Goal: Task Accomplishment & Management: Complete application form

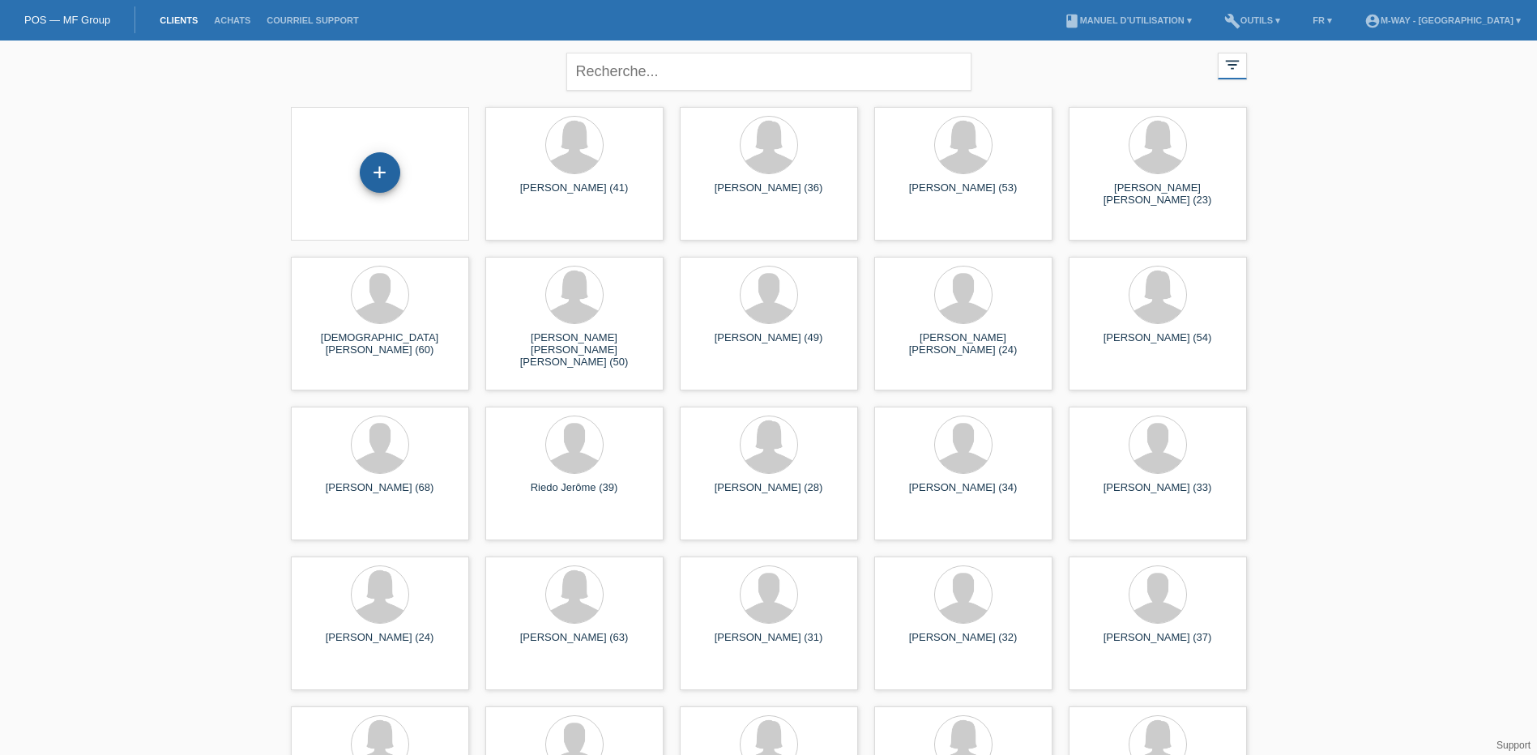
click at [373, 172] on div "+" at bounding box center [380, 172] width 41 height 41
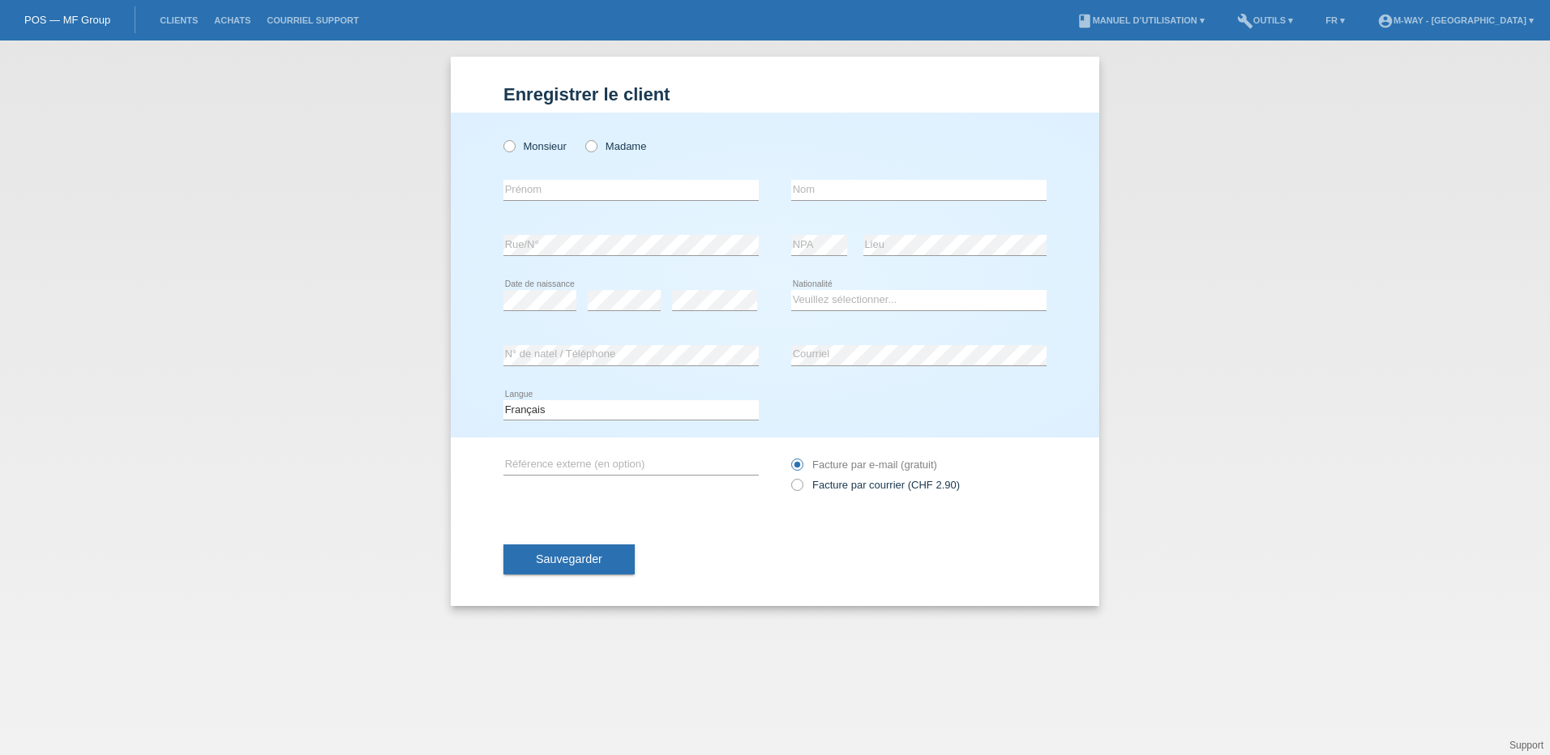
click at [502, 140] on div "Monsieur Madame error [GEOGRAPHIC_DATA]" at bounding box center [775, 275] width 648 height 325
click at [501, 138] on icon at bounding box center [501, 138] width 0 height 0
click at [511, 151] on input "Monsieur" at bounding box center [508, 145] width 11 height 11
radio input "true"
click at [531, 182] on input "text" at bounding box center [630, 190] width 255 height 20
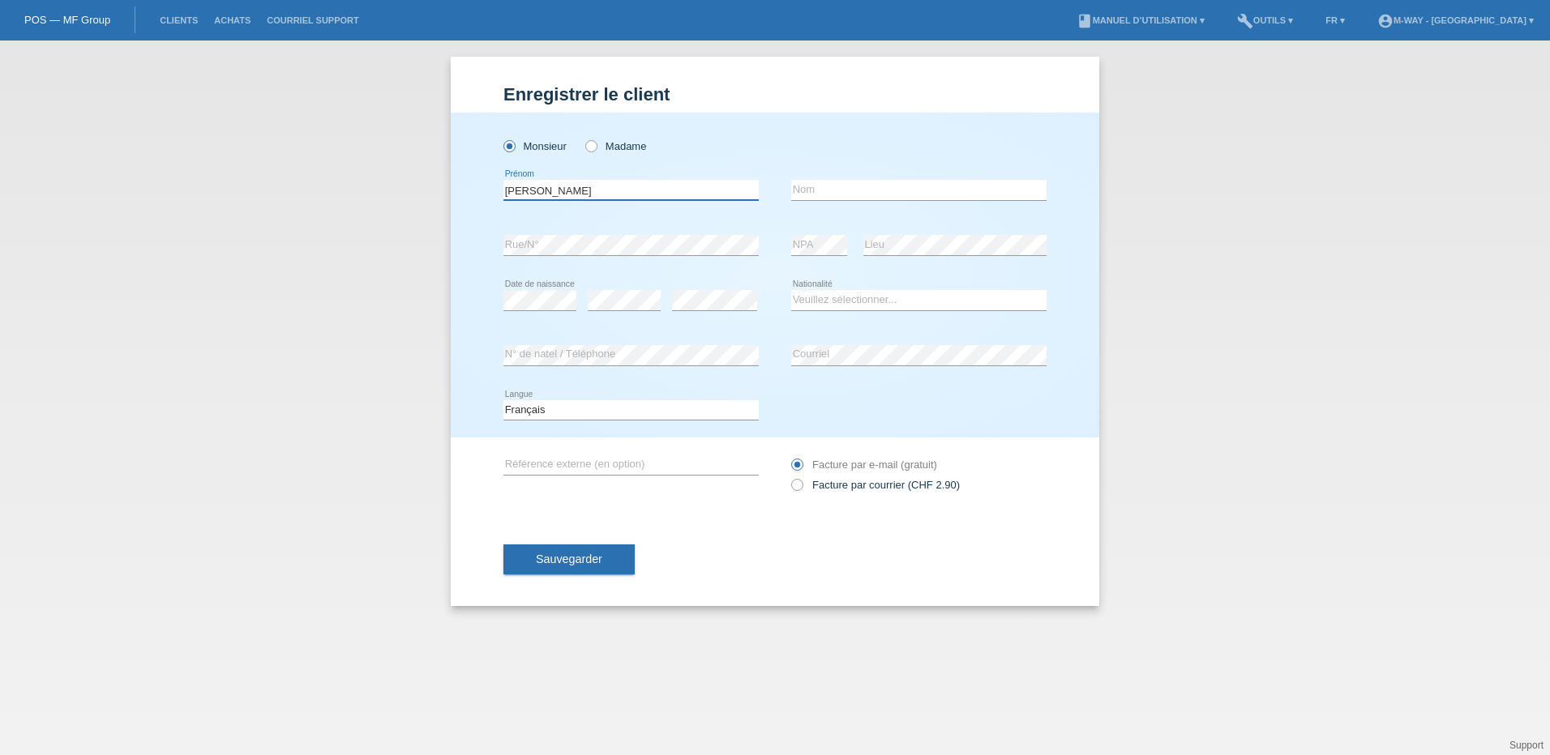
type input "Thomas"
click at [896, 186] on input "text" at bounding box center [918, 190] width 255 height 20
type input "Haeni"
click at [828, 301] on select "Veuillez sélectionner... Suisse Allemagne Autriche Liechtenstein ------------ A…" at bounding box center [918, 299] width 255 height 19
select select "CH"
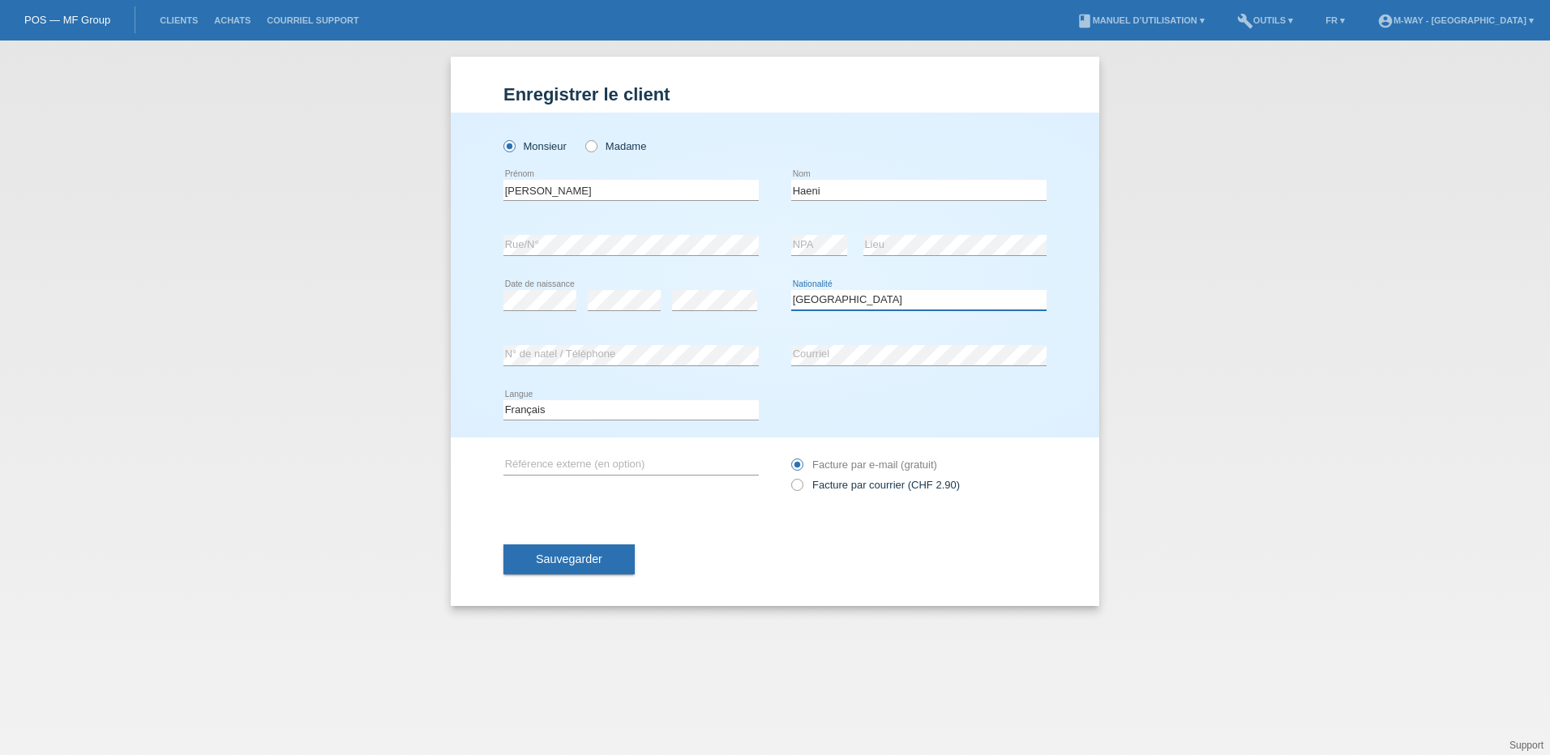
click at [791, 290] on select "Veuillez sélectionner... Suisse Allemagne Autriche Liechtenstein ------------ A…" at bounding box center [918, 299] width 255 height 19
click at [676, 344] on div "error N° de natel / Téléphone" at bounding box center [630, 355] width 255 height 55
click at [584, 568] on button "Sauvegarder" at bounding box center [568, 560] width 131 height 31
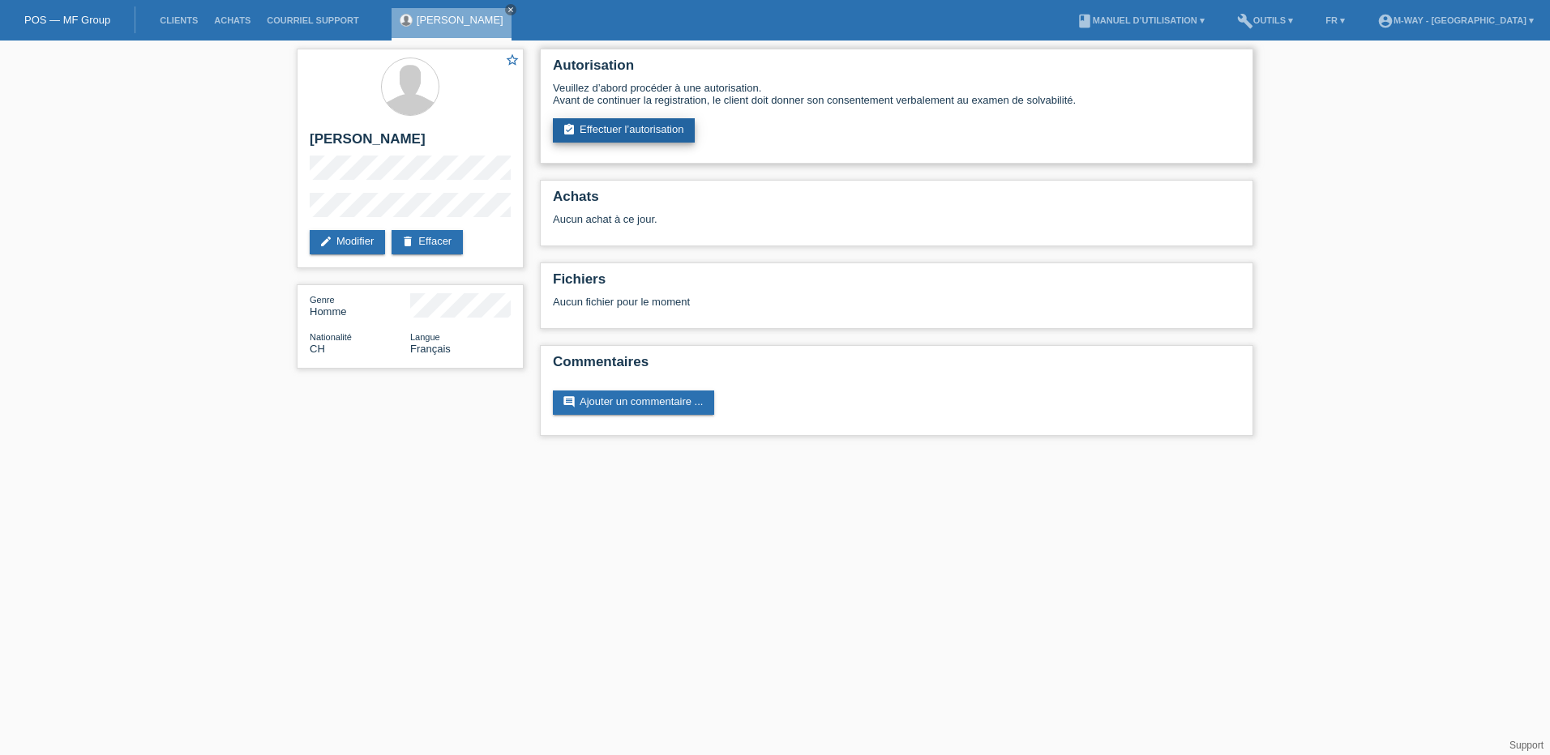
click at [622, 129] on link "assignment_turned_in Effectuer l’autorisation" at bounding box center [624, 130] width 142 height 24
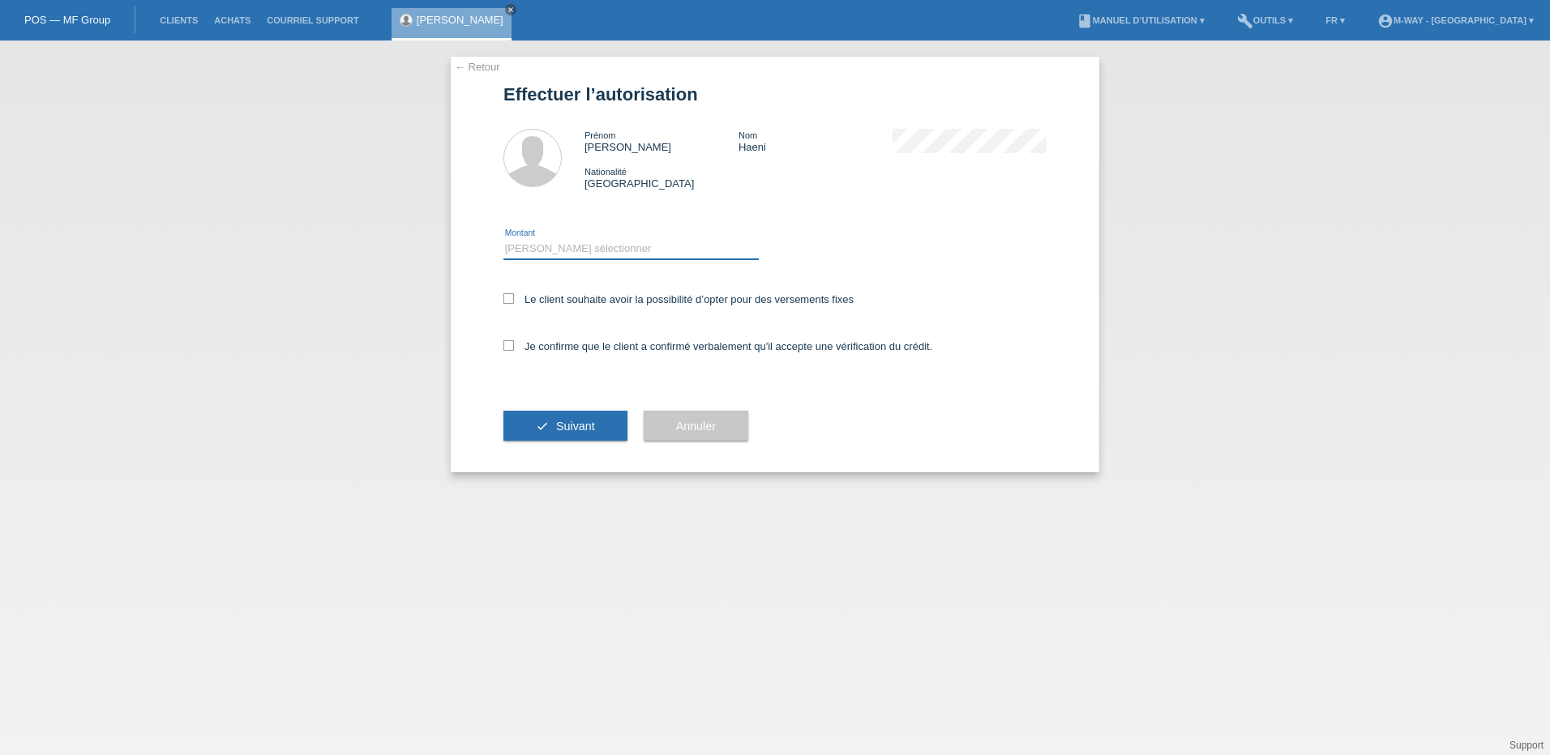
click at [568, 241] on select "Veuillez sélectionner CHF 1.00 - CHF 499.00 CHF 500.00 - CHF 1'999.00 CHF 2'000…" at bounding box center [630, 248] width 255 height 19
select select "3"
click at [503, 239] on select "Veuillez sélectionner CHF 1.00 - CHF 499.00 CHF 500.00 - CHF 1'999.00 CHF 2'000…" at bounding box center [630, 248] width 255 height 19
click at [513, 302] on icon at bounding box center [508, 298] width 11 height 11
click at [513, 302] on input "Le client souhaite avoir la possibilité d’opter pour des versements fixes" at bounding box center [508, 298] width 11 height 11
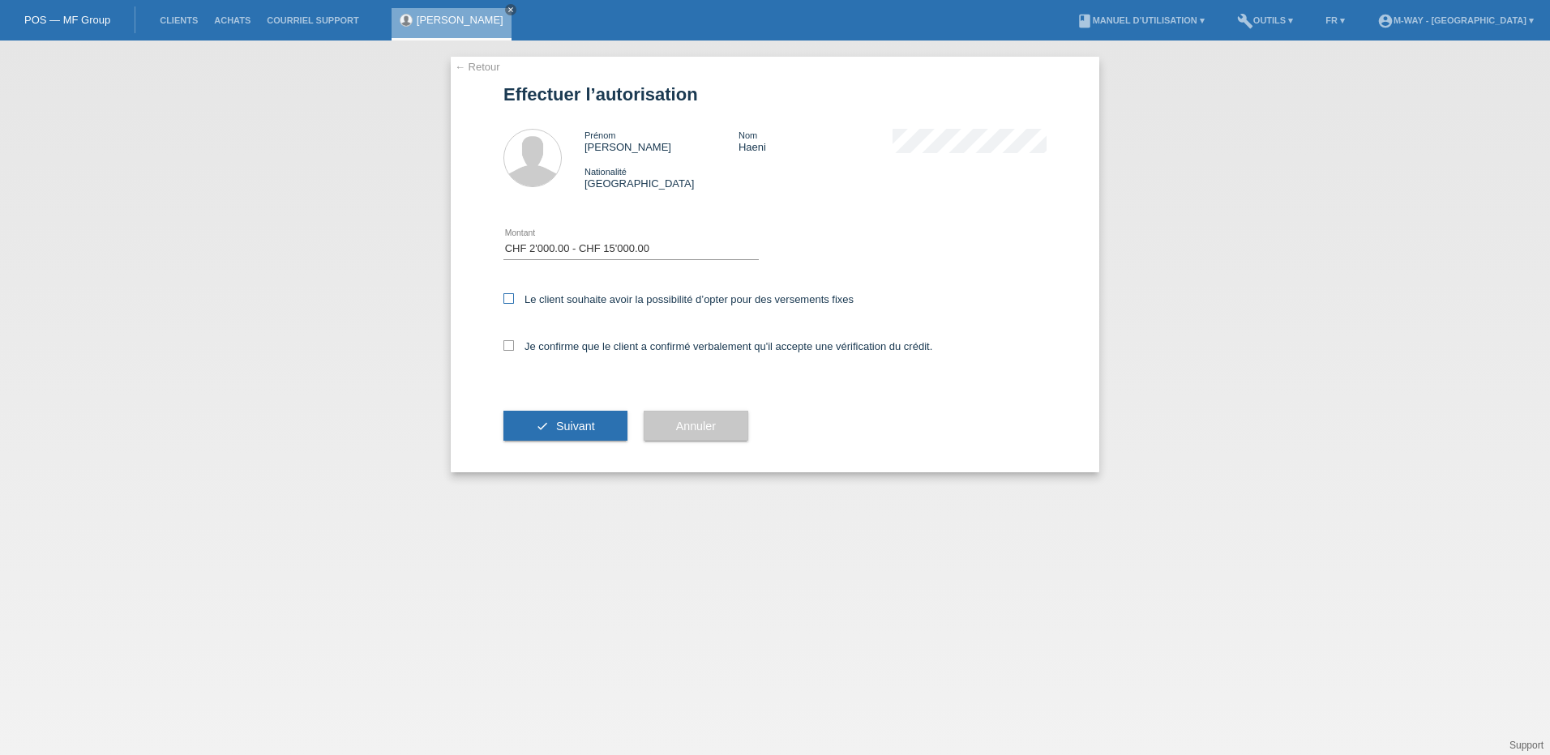
checkbox input "true"
click at [511, 348] on icon at bounding box center [508, 345] width 11 height 11
click at [511, 348] on input "Je confirme que le client a confirmé verbalement qu'il accepte une vérification…" at bounding box center [508, 345] width 11 height 11
checkbox input "true"
click at [548, 421] on button "check Suivant" at bounding box center [565, 426] width 124 height 31
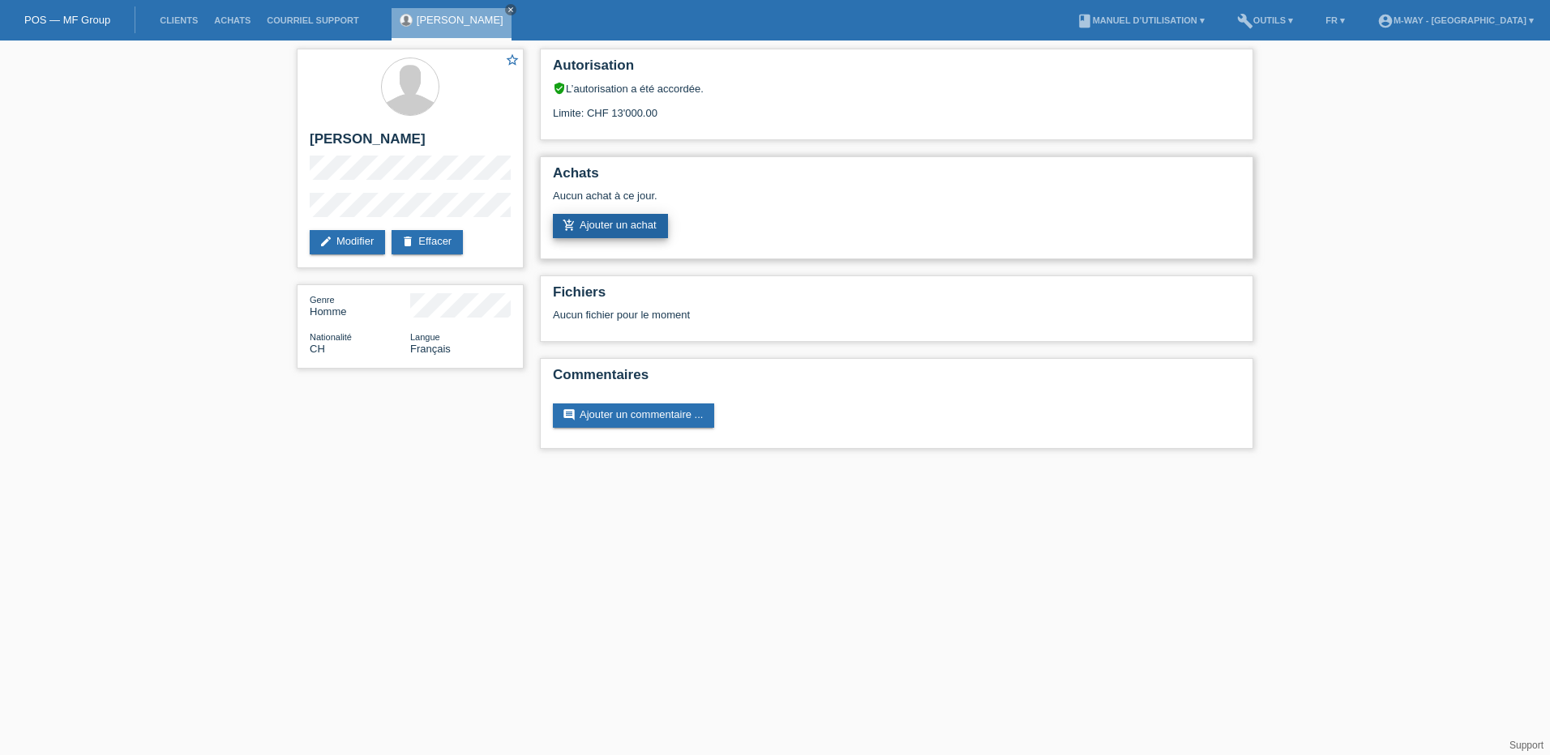
click at [621, 223] on link "add_shopping_cart Ajouter un achat" at bounding box center [610, 226] width 115 height 24
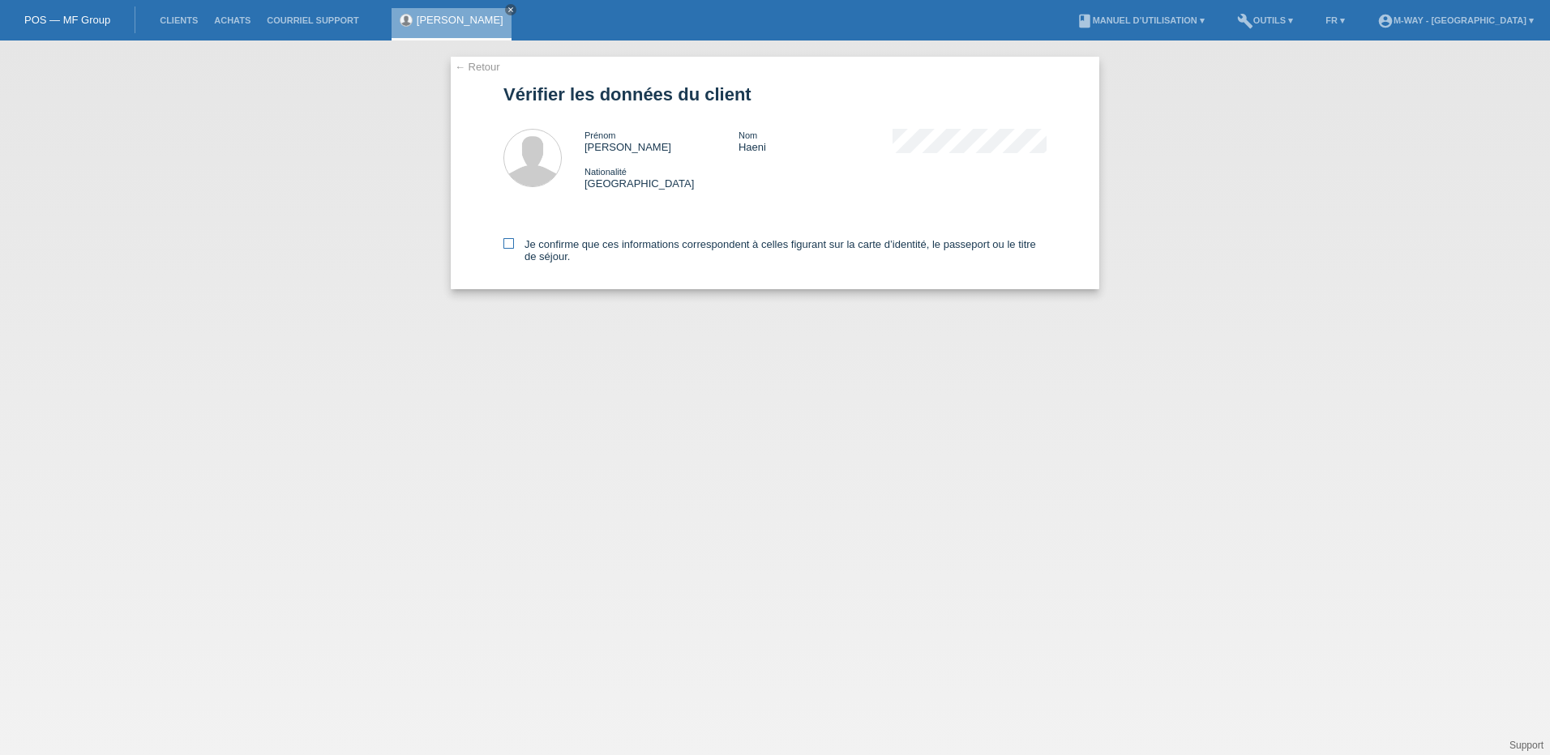
click at [509, 247] on icon at bounding box center [508, 243] width 11 height 11
click at [509, 247] on input "Je confirme que ces informations correspondent à celles figurant sur la carte d…" at bounding box center [508, 243] width 11 height 11
checkbox input "true"
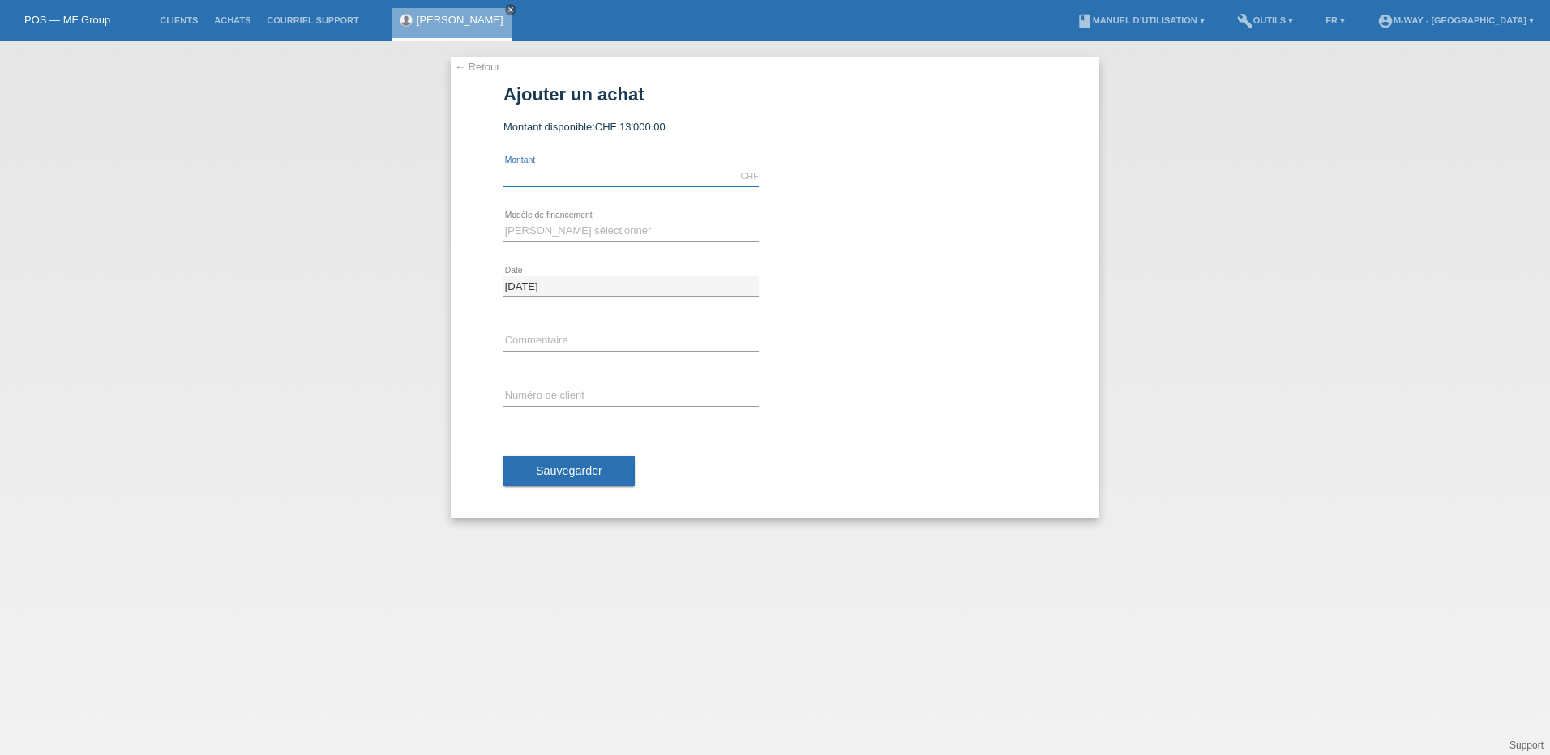
click at [568, 174] on input "text" at bounding box center [630, 176] width 255 height 20
type input "8050.00"
click at [545, 223] on select "Veuillez sélectionner Taux fixes Achat sur facture avec paiement partiel" at bounding box center [630, 230] width 255 height 19
select select "77"
click at [503, 221] on select "Veuillez sélectionner Taux fixes Achat sur facture avec paiement partiel" at bounding box center [630, 230] width 255 height 19
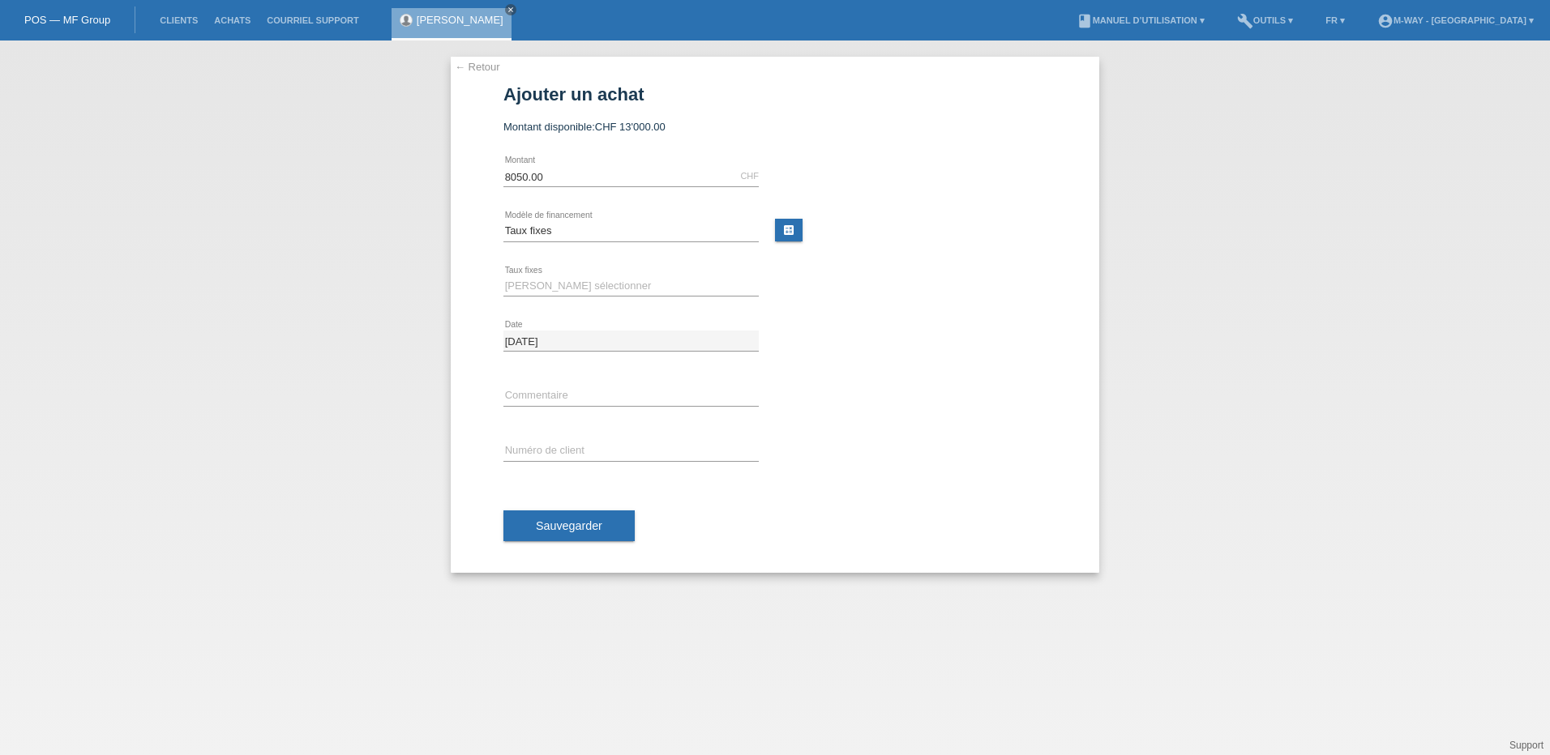
click at [531, 273] on div "Veuillez sélectionner 4 versements 5 versements 6 versements 7 versements 8 ver…" at bounding box center [630, 286] width 255 height 55
click at [532, 283] on select "Veuillez sélectionner 4 versements 5 versements 6 versements 7 versements 8 ver…" at bounding box center [630, 285] width 255 height 19
select select "172"
click at [503, 276] on select "Veuillez sélectionner 4 versements 5 versements 6 versements 7 versements 8 ver…" at bounding box center [630, 285] width 255 height 19
click at [572, 450] on input "text" at bounding box center [630, 451] width 255 height 20
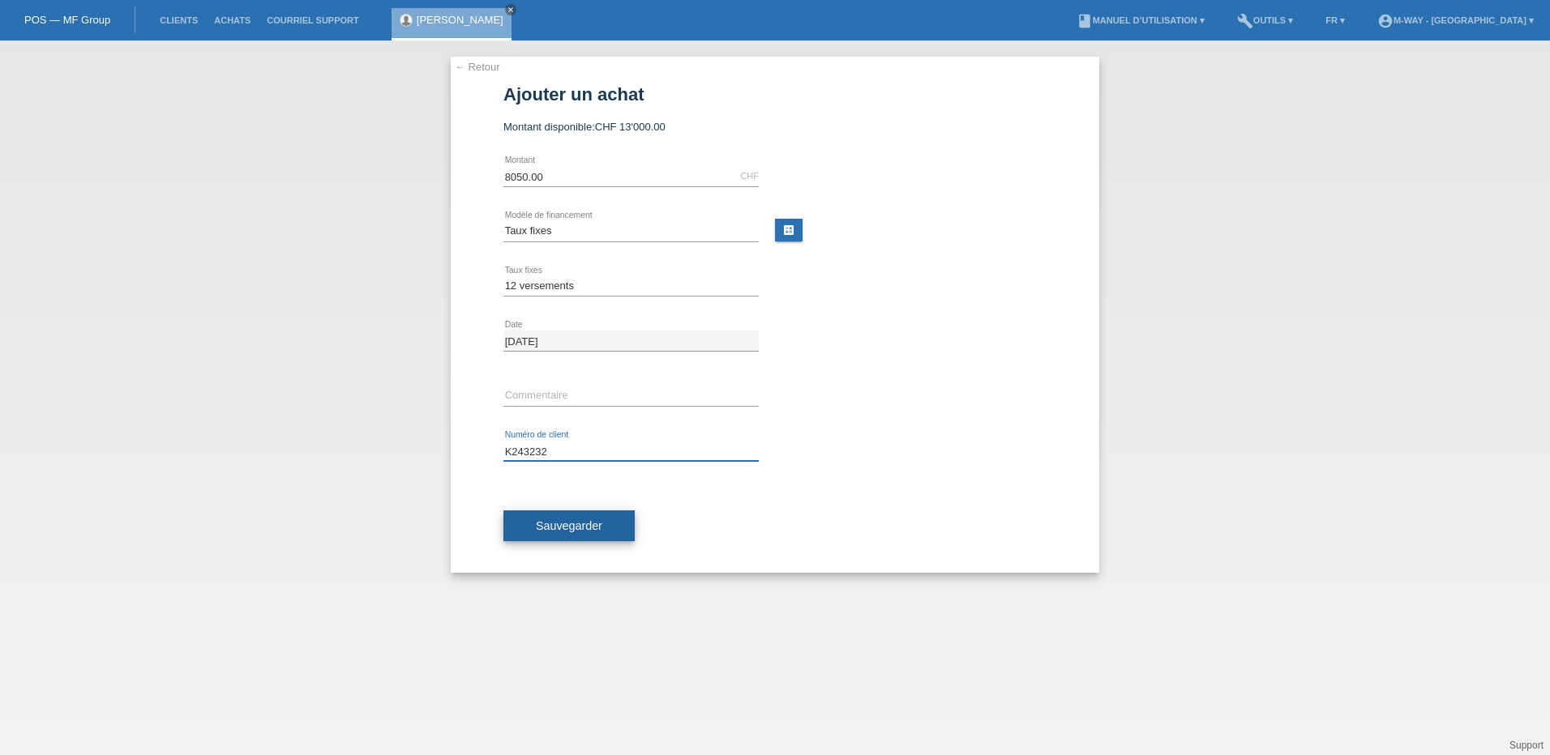
type input "K243232"
click at [582, 524] on span "Sauvegarder" at bounding box center [569, 525] width 66 height 13
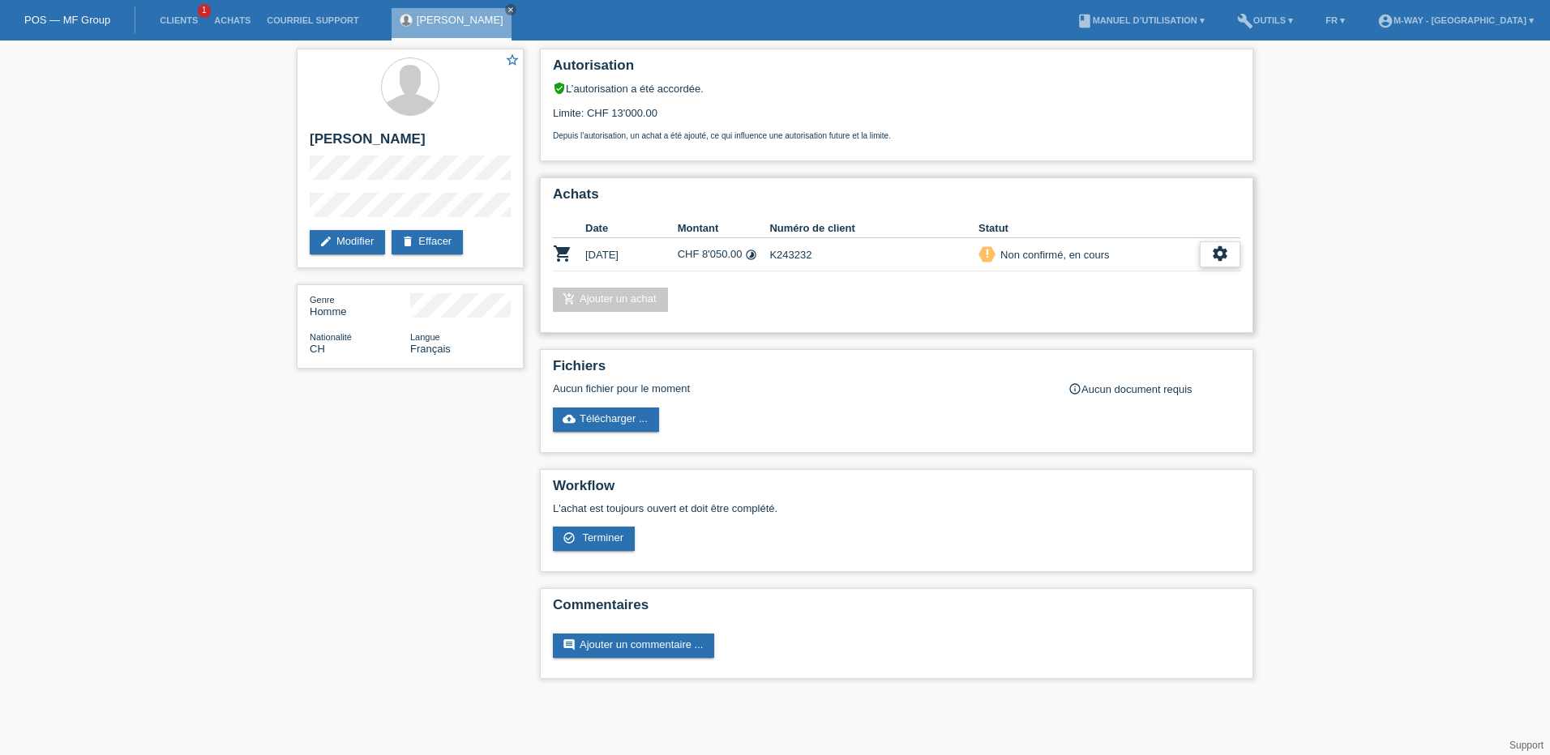
click at [1225, 256] on icon "settings" at bounding box center [1220, 254] width 18 height 18
click at [1148, 323] on div "check_circle_outline Terminer" at bounding box center [1149, 329] width 179 height 24
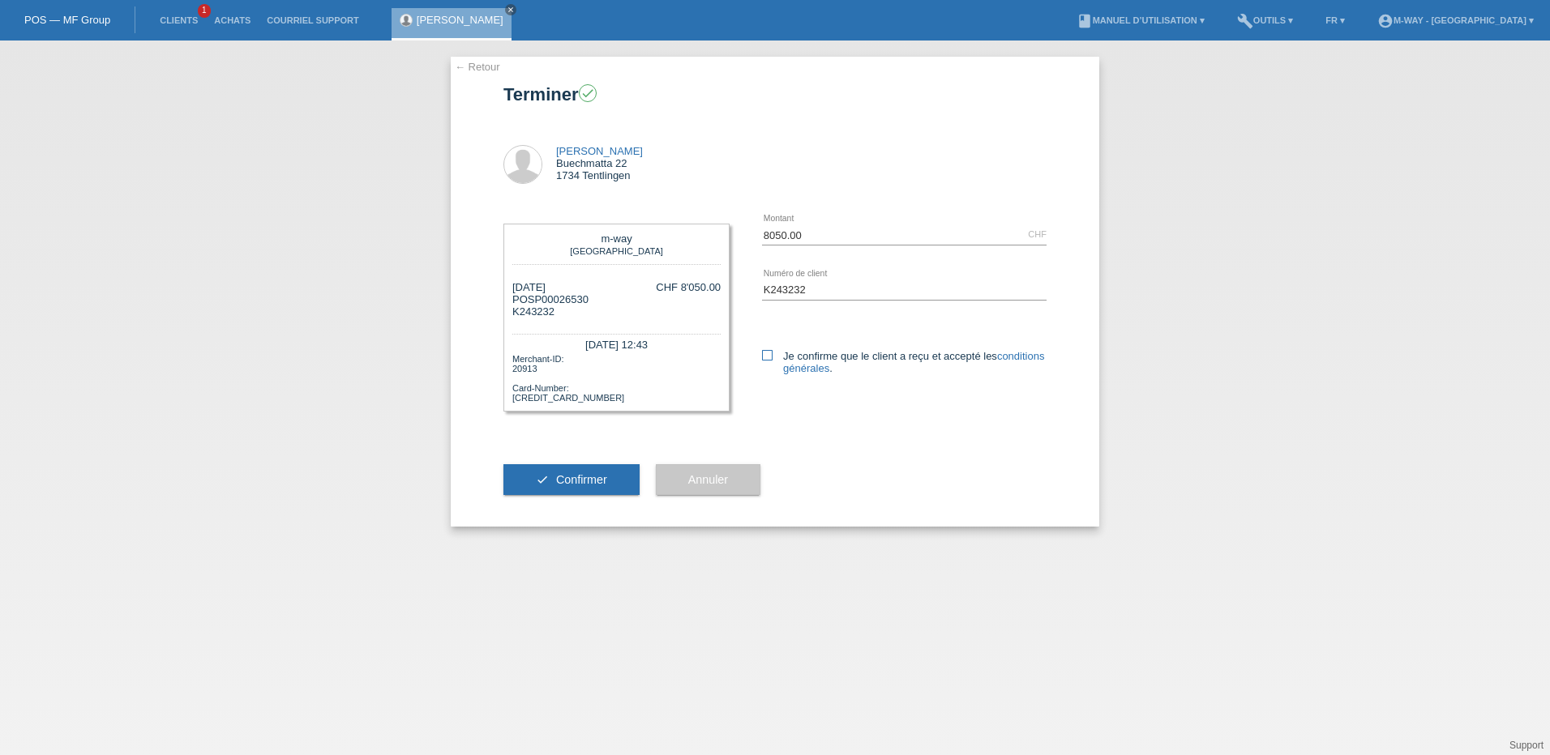
click at [765, 356] on icon at bounding box center [767, 355] width 11 height 11
click at [765, 356] on input "Je confirme que le client a reçu et accepté les conditions générales ." at bounding box center [767, 355] width 11 height 11
checkbox input "true"
click at [605, 475] on span "Confirmer" at bounding box center [581, 479] width 51 height 13
